Goal: Information Seeking & Learning: Learn about a topic

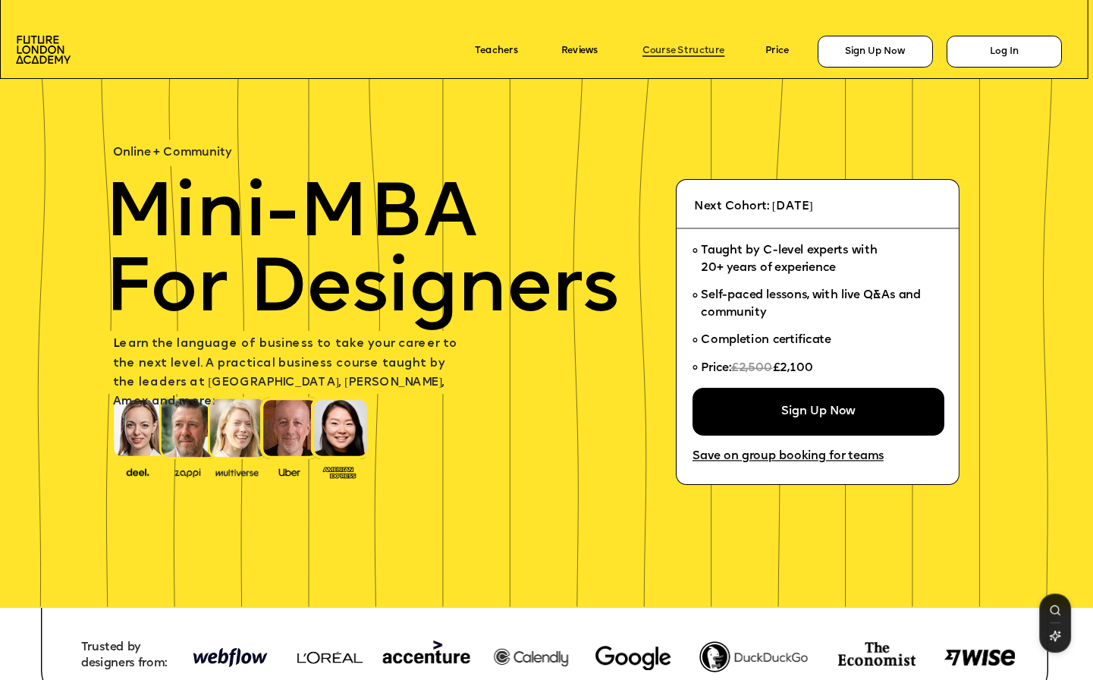
click at [679, 49] on link "Course Structure" at bounding box center [683, 51] width 82 height 11
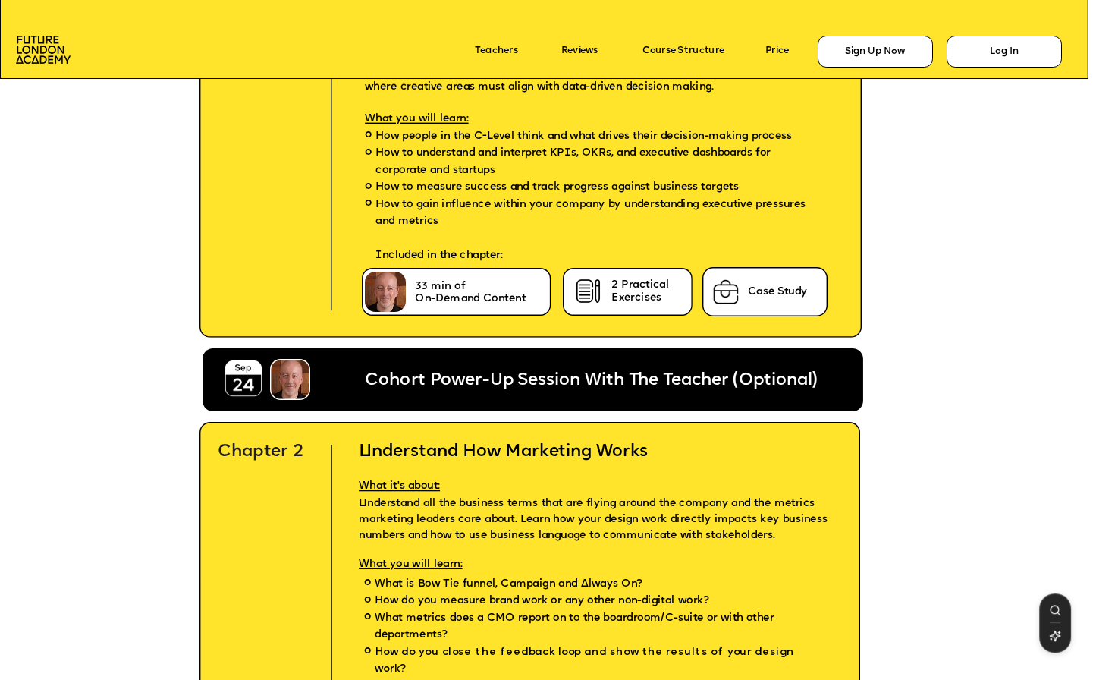
scroll to position [3269, 0]
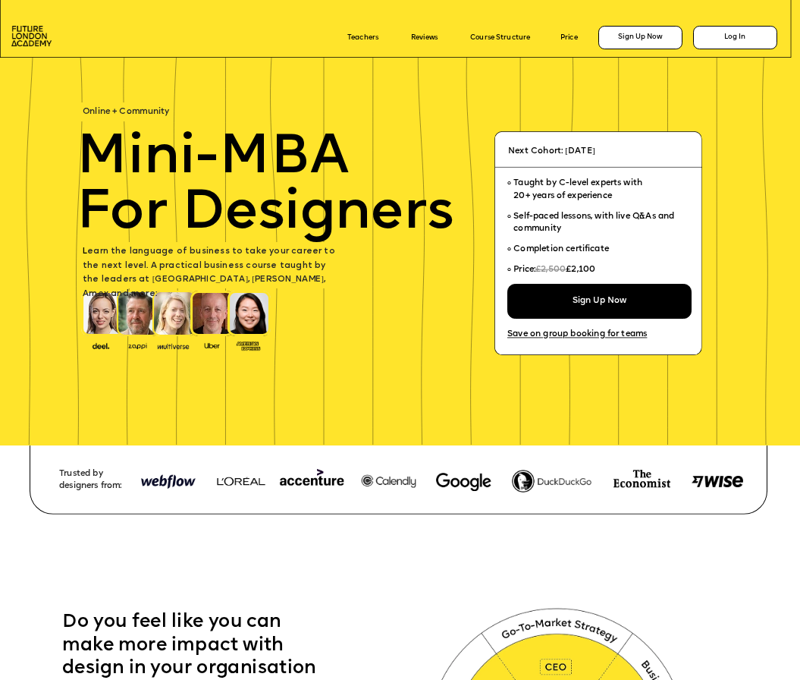
scroll to position [3469, 0]
